Goal: Book appointment/travel/reservation

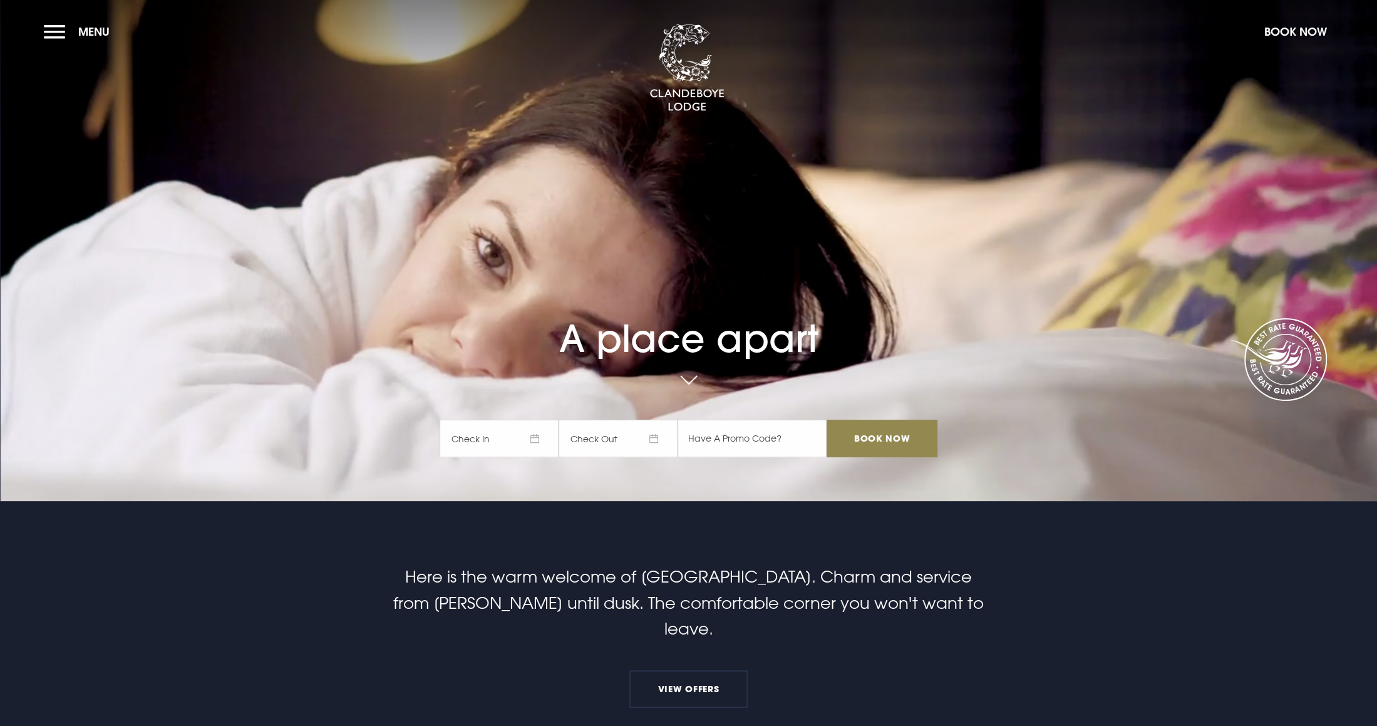
click at [54, 36] on button "Menu" at bounding box center [80, 31] width 72 height 27
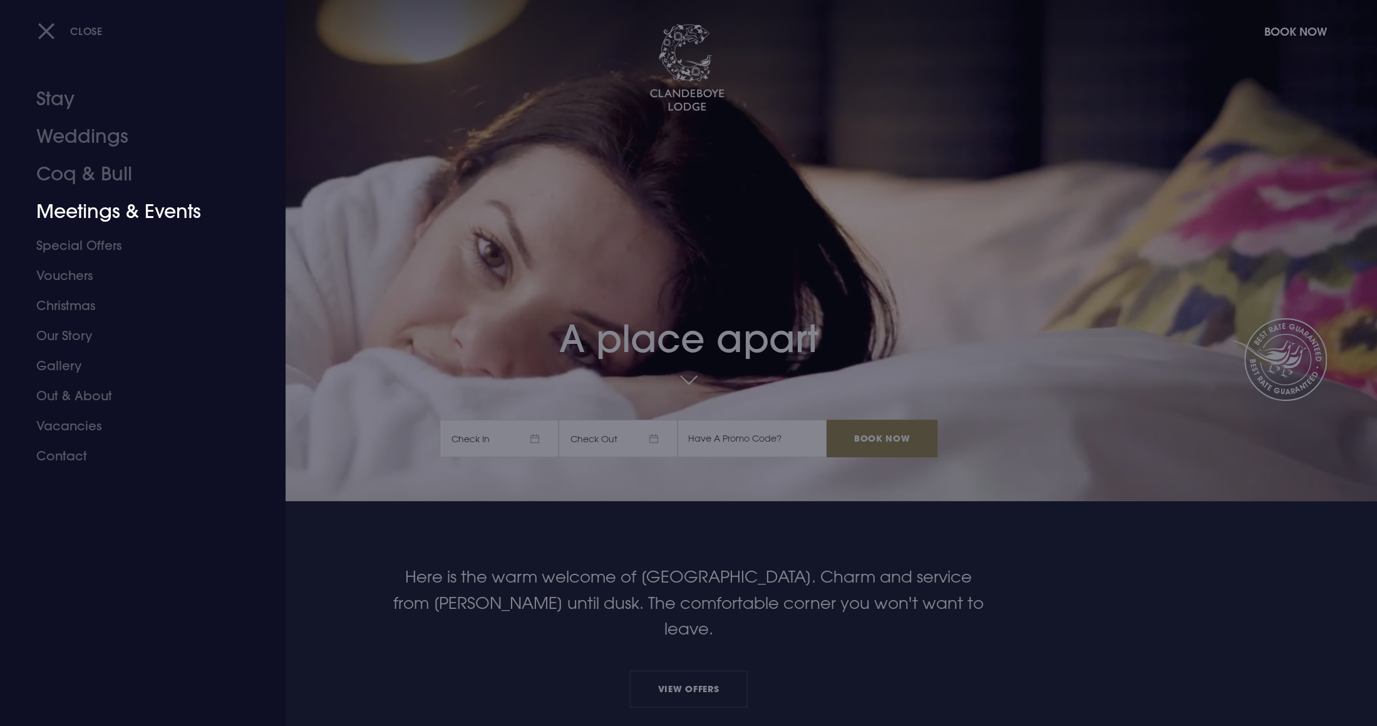
click at [82, 217] on link "Meetings & Events" at bounding box center [135, 212] width 198 height 38
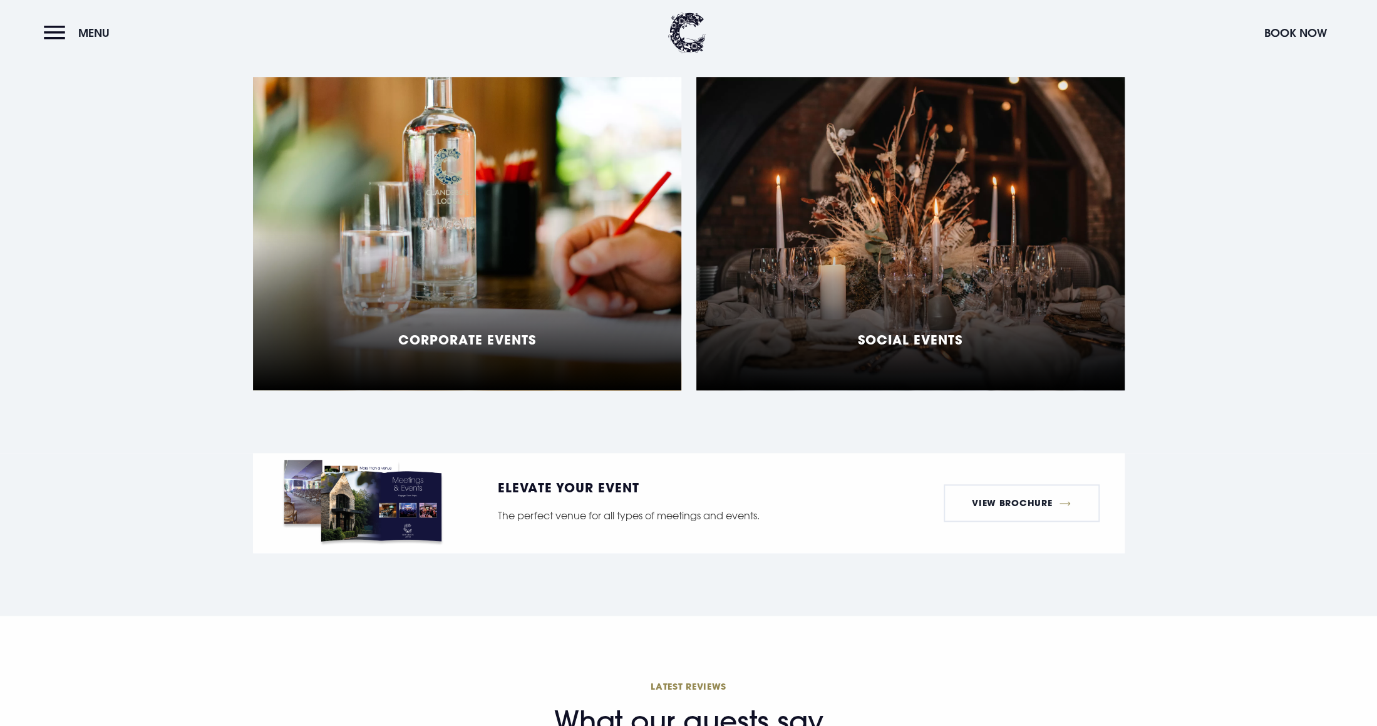
scroll to position [1160, 0]
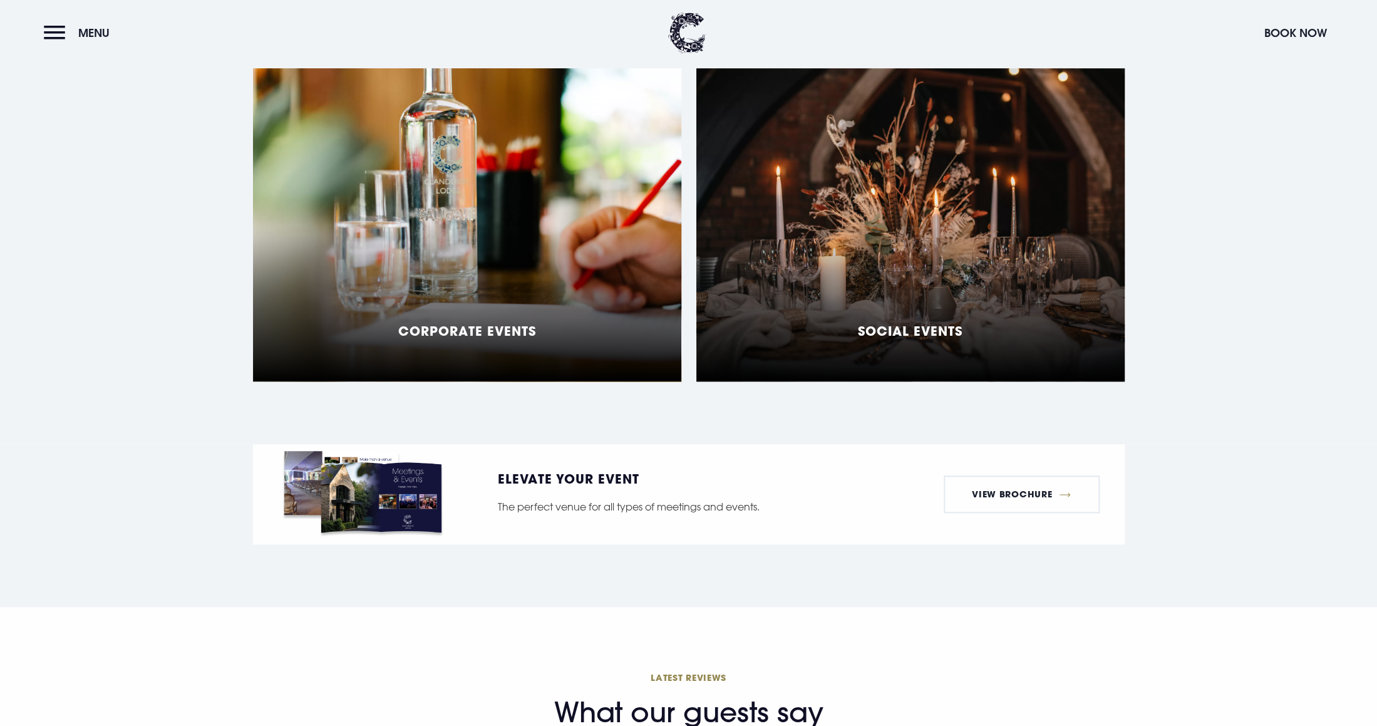
click at [539, 295] on div "Corporate Events" at bounding box center [467, 224] width 428 height 313
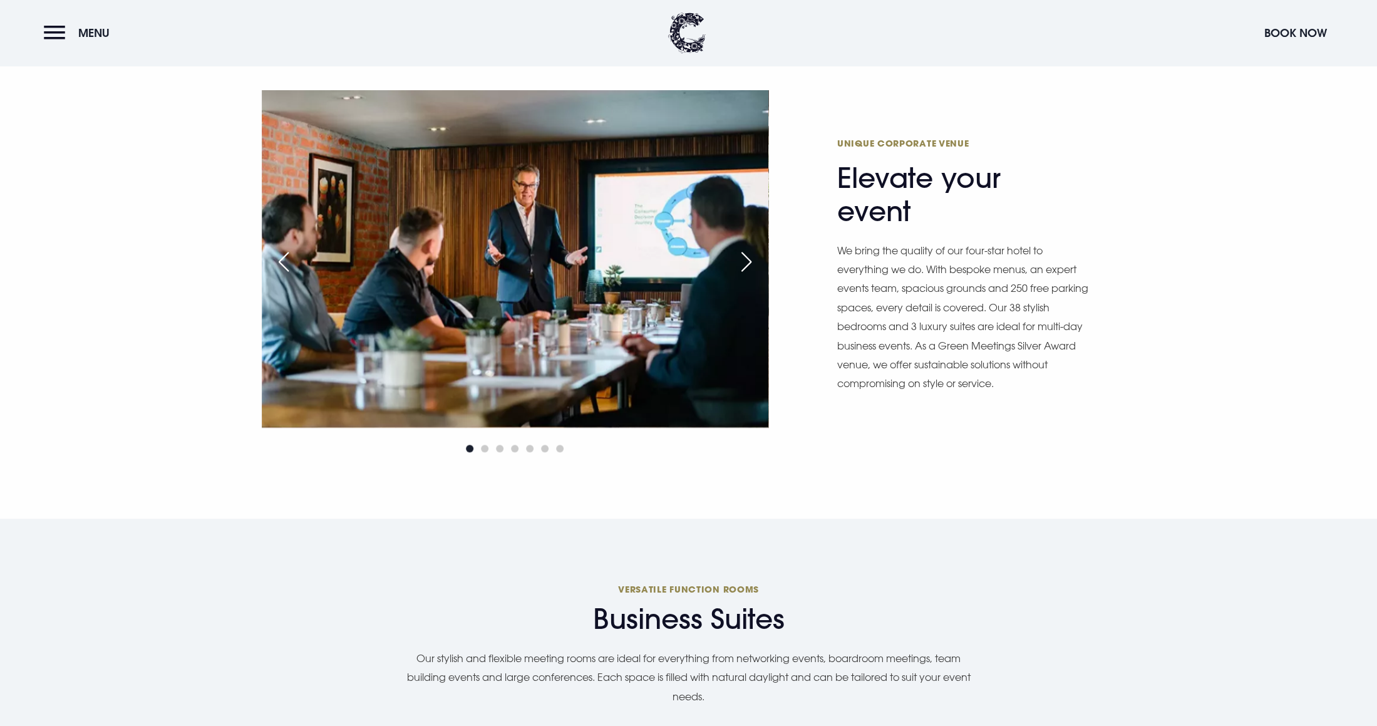
scroll to position [798, 0]
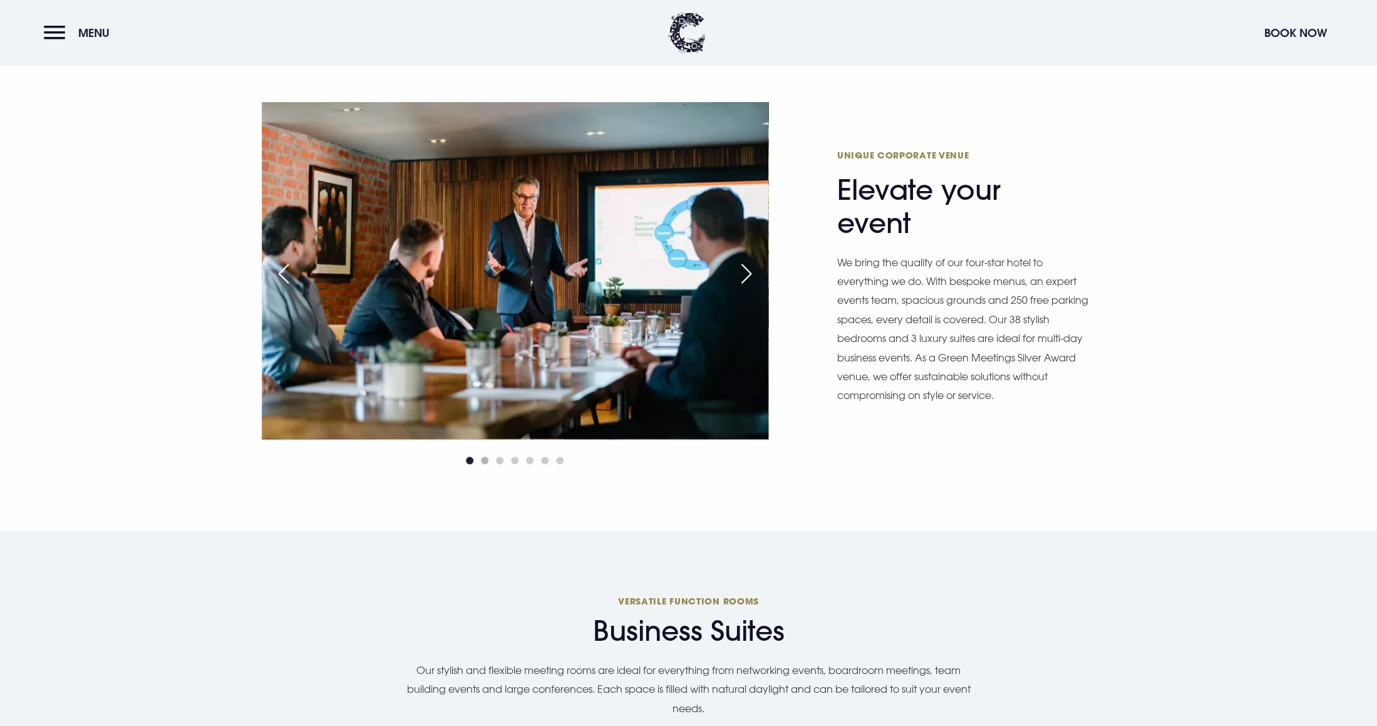
click at [487, 453] on div at bounding box center [515, 460] width 507 height 15
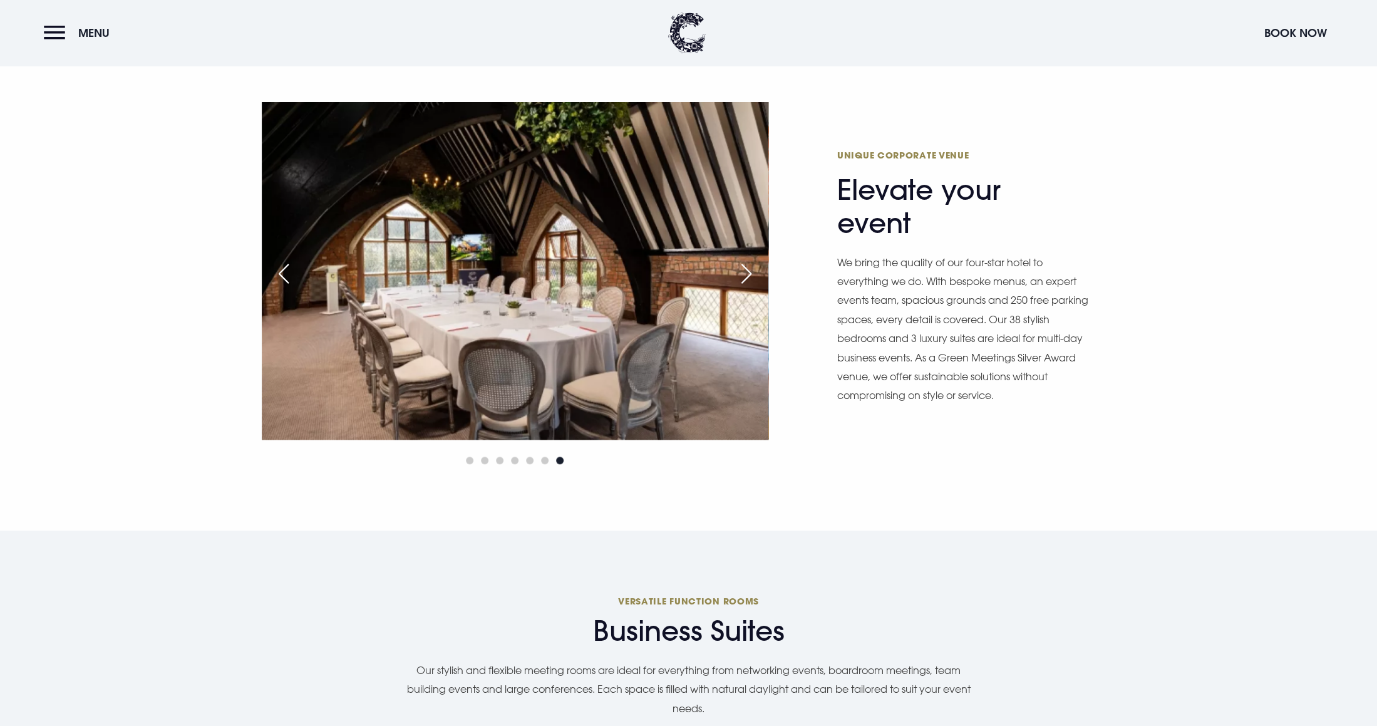
scroll to position [792, 0]
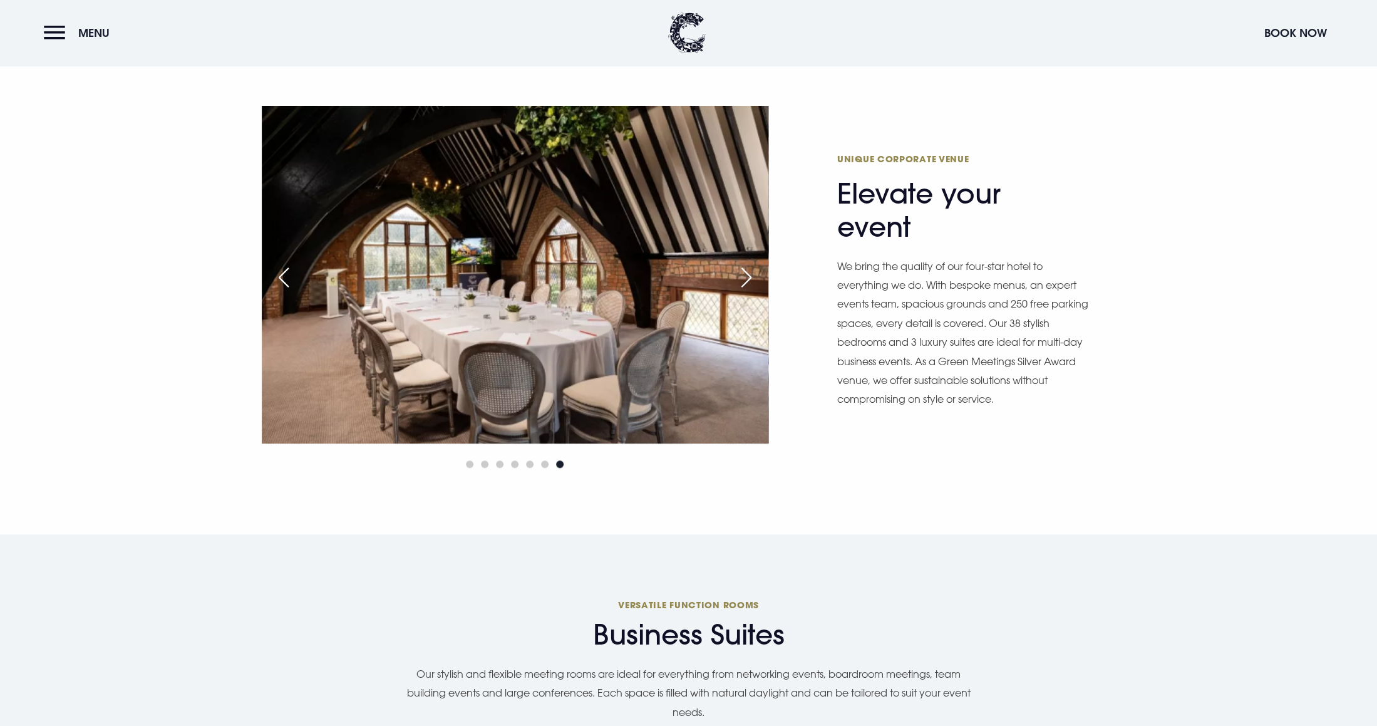
click at [502, 460] on span "Go to slide 3" at bounding box center [500, 464] width 8 height 8
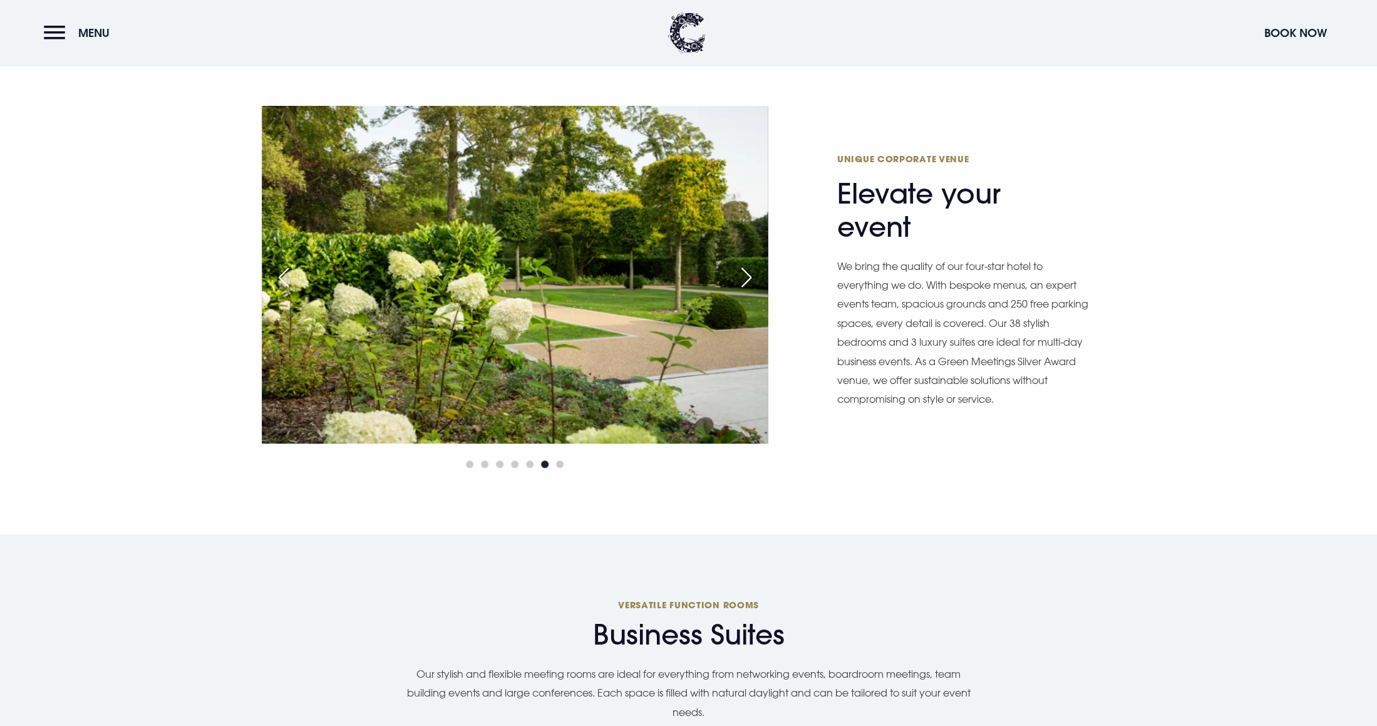
click at [525, 457] on div at bounding box center [515, 464] width 507 height 15
